Goal: Entertainment & Leisure: Consume media (video, audio)

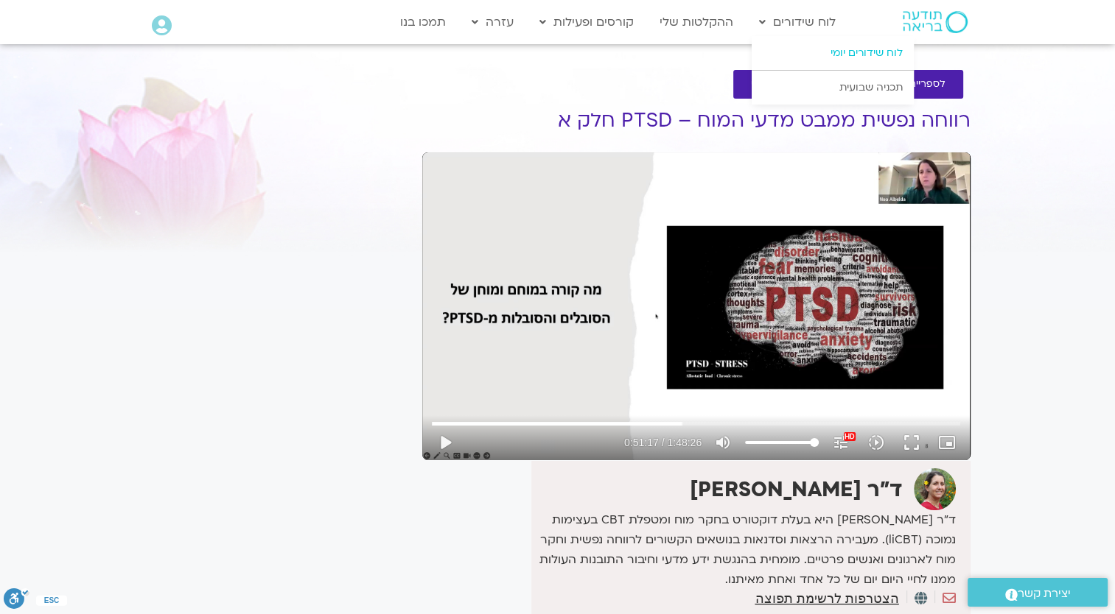
click at [834, 46] on link "לוח שידורים יומי" at bounding box center [832, 53] width 162 height 34
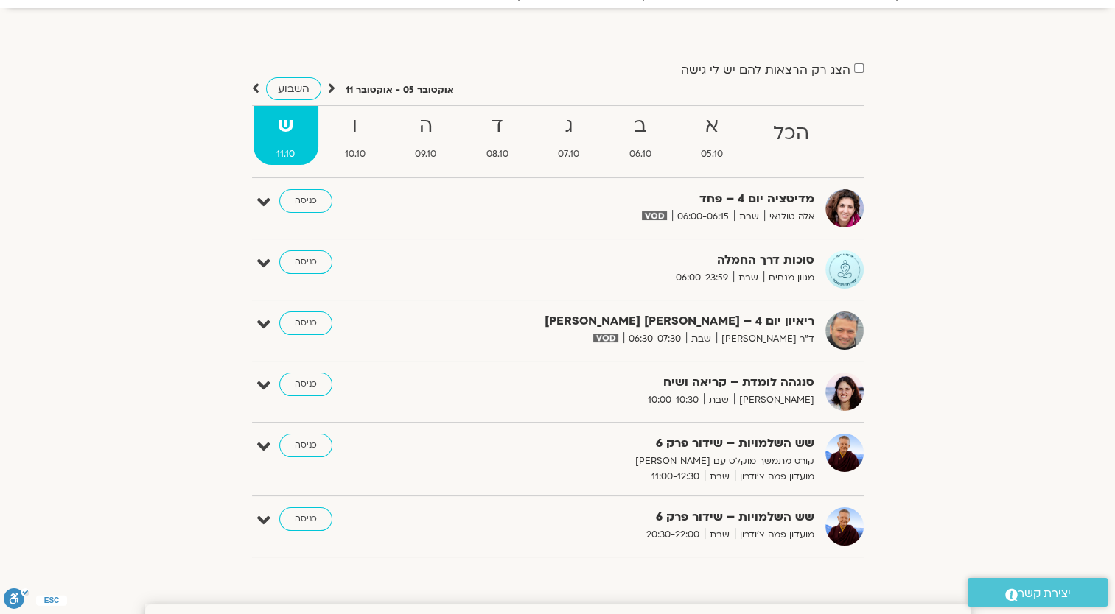
scroll to position [74, 0]
click at [444, 122] on strong "ה" at bounding box center [426, 125] width 69 height 33
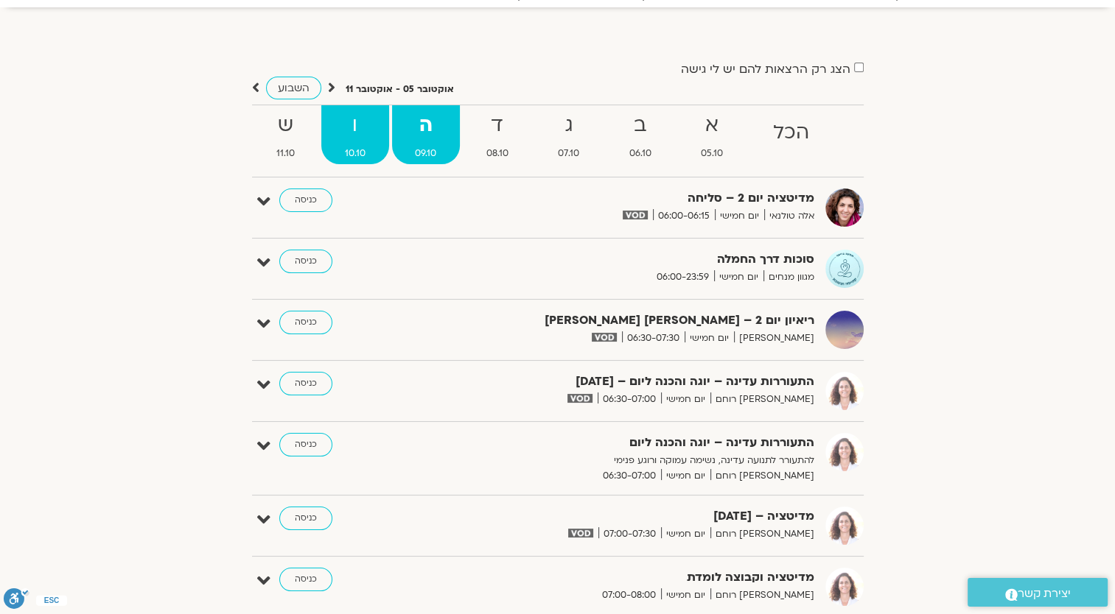
click at [362, 122] on strong "ו" at bounding box center [355, 125] width 68 height 33
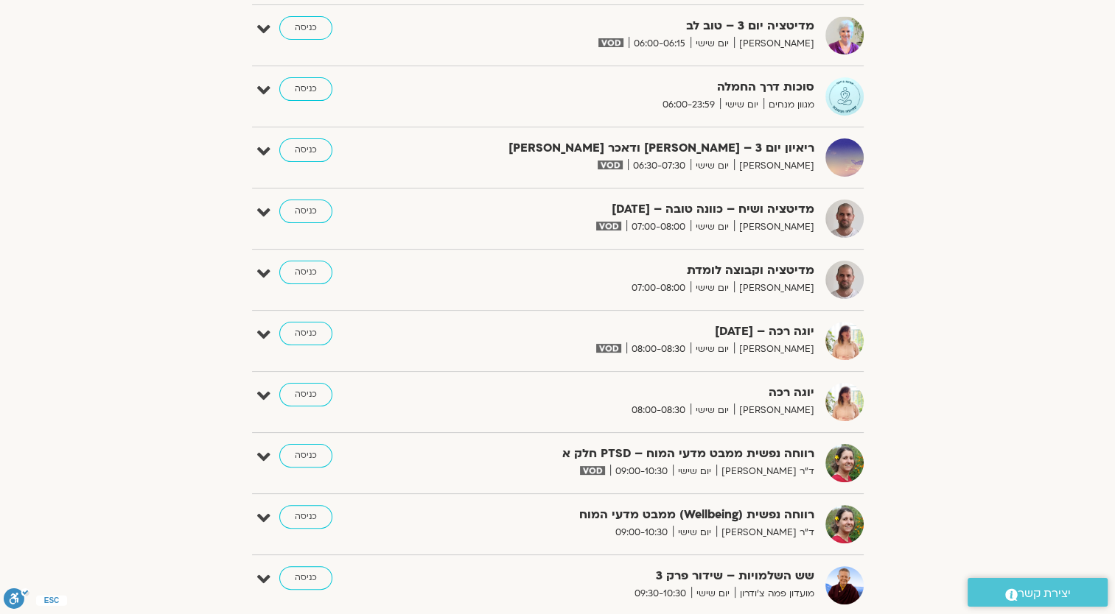
scroll to position [221, 0]
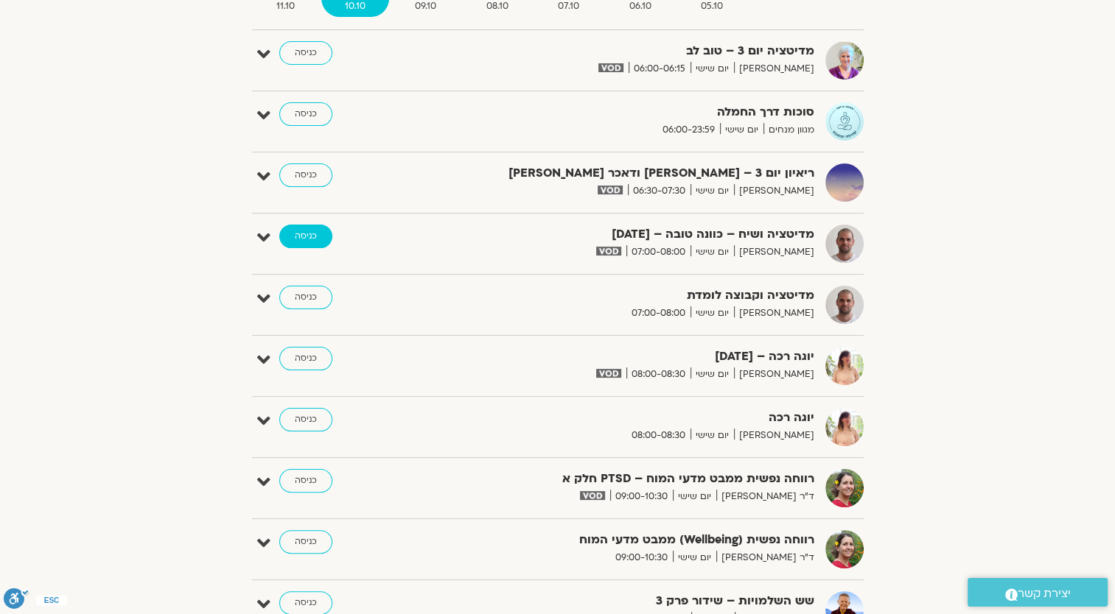
click at [298, 234] on link "כניסה" at bounding box center [305, 237] width 53 height 24
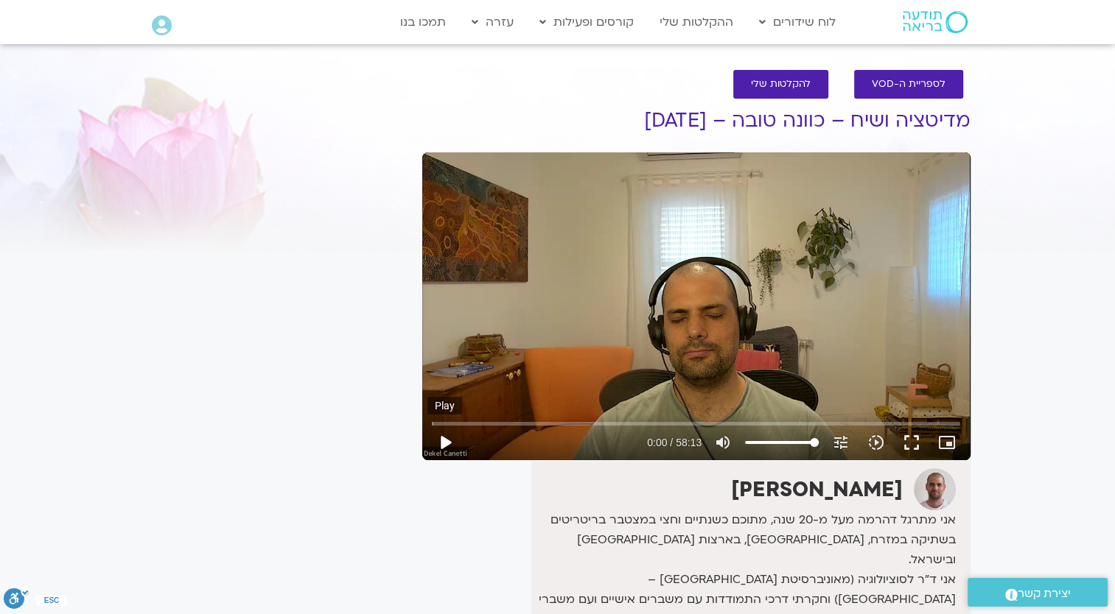
click at [443, 442] on button "play_arrow" at bounding box center [444, 442] width 35 height 35
type input "0.071922"
